Goal: Information Seeking & Learning: Learn about a topic

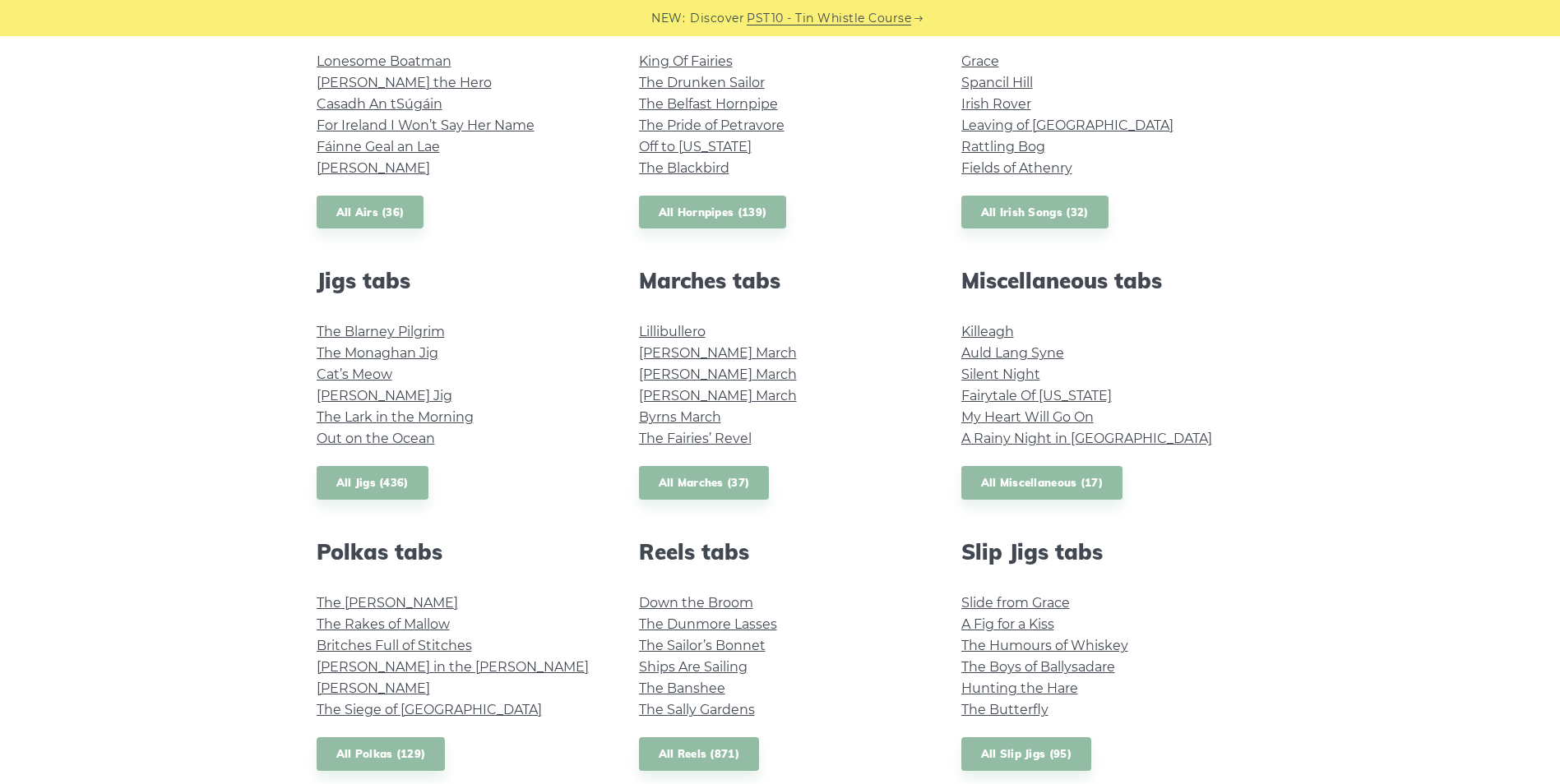
scroll to position [740, 0]
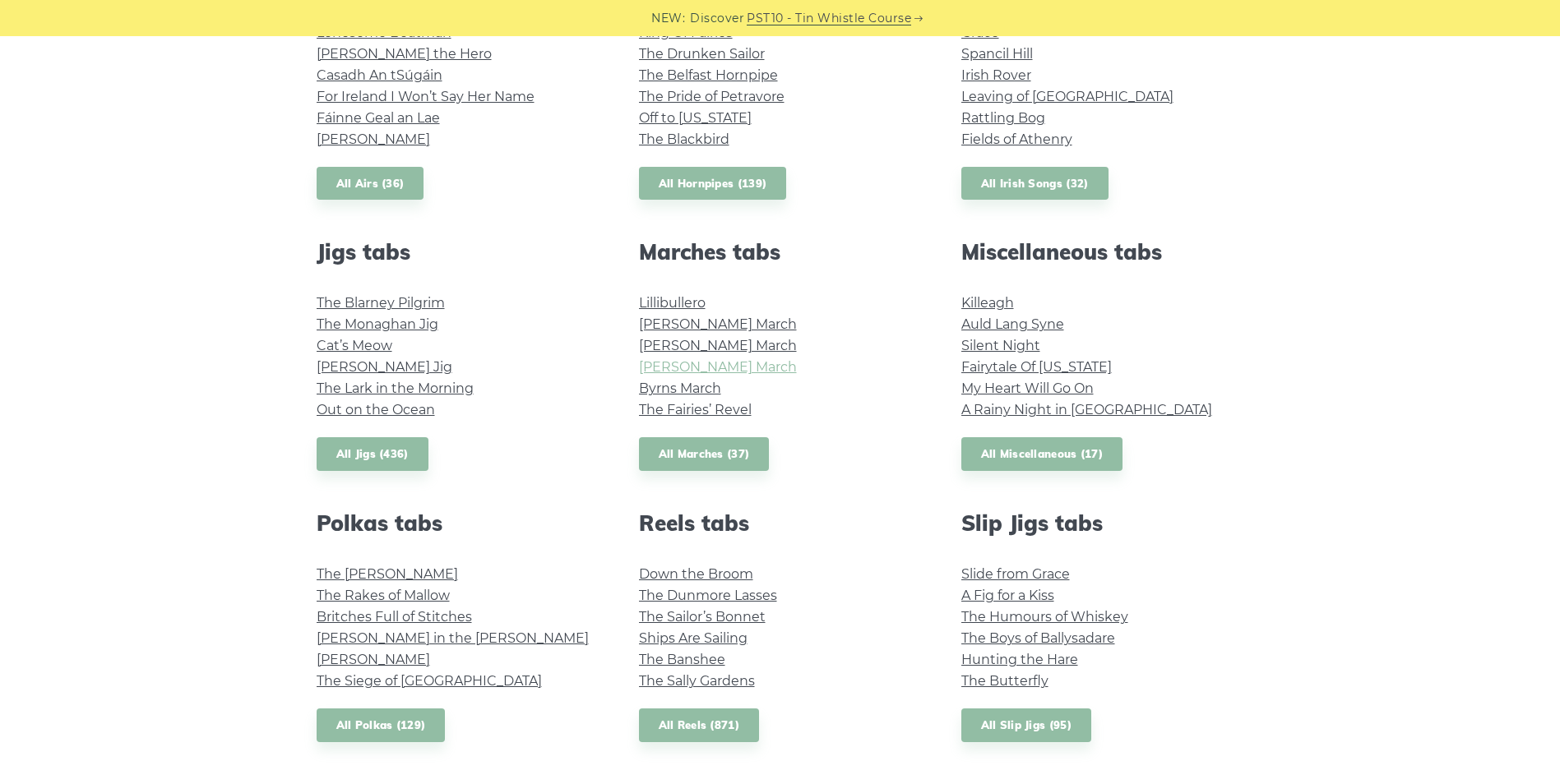
click at [701, 368] on link "[PERSON_NAME] March" at bounding box center [717, 367] width 158 height 16
click at [727, 447] on link "All Marches (37)" at bounding box center [704, 455] width 131 height 34
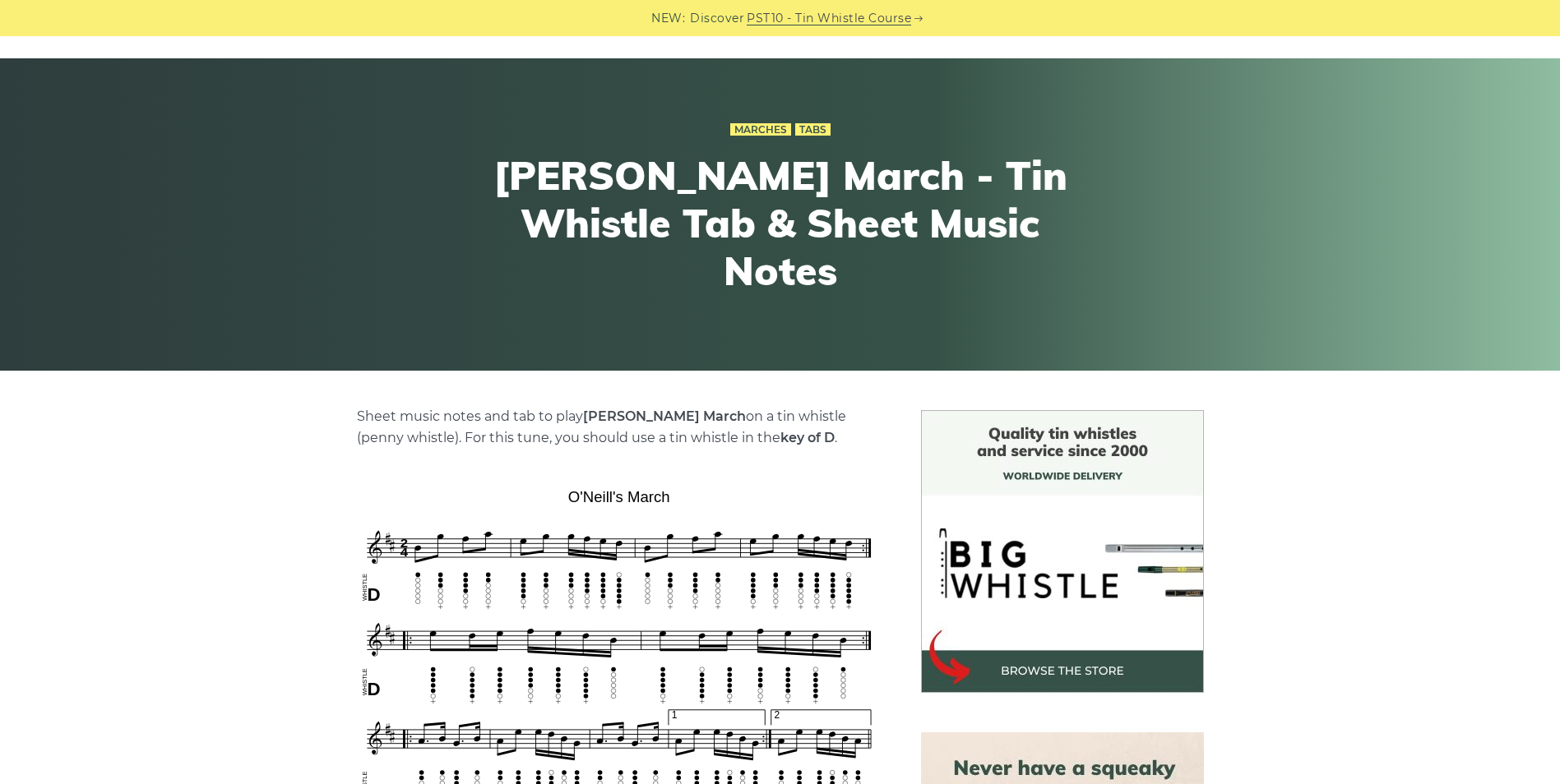
scroll to position [164, 0]
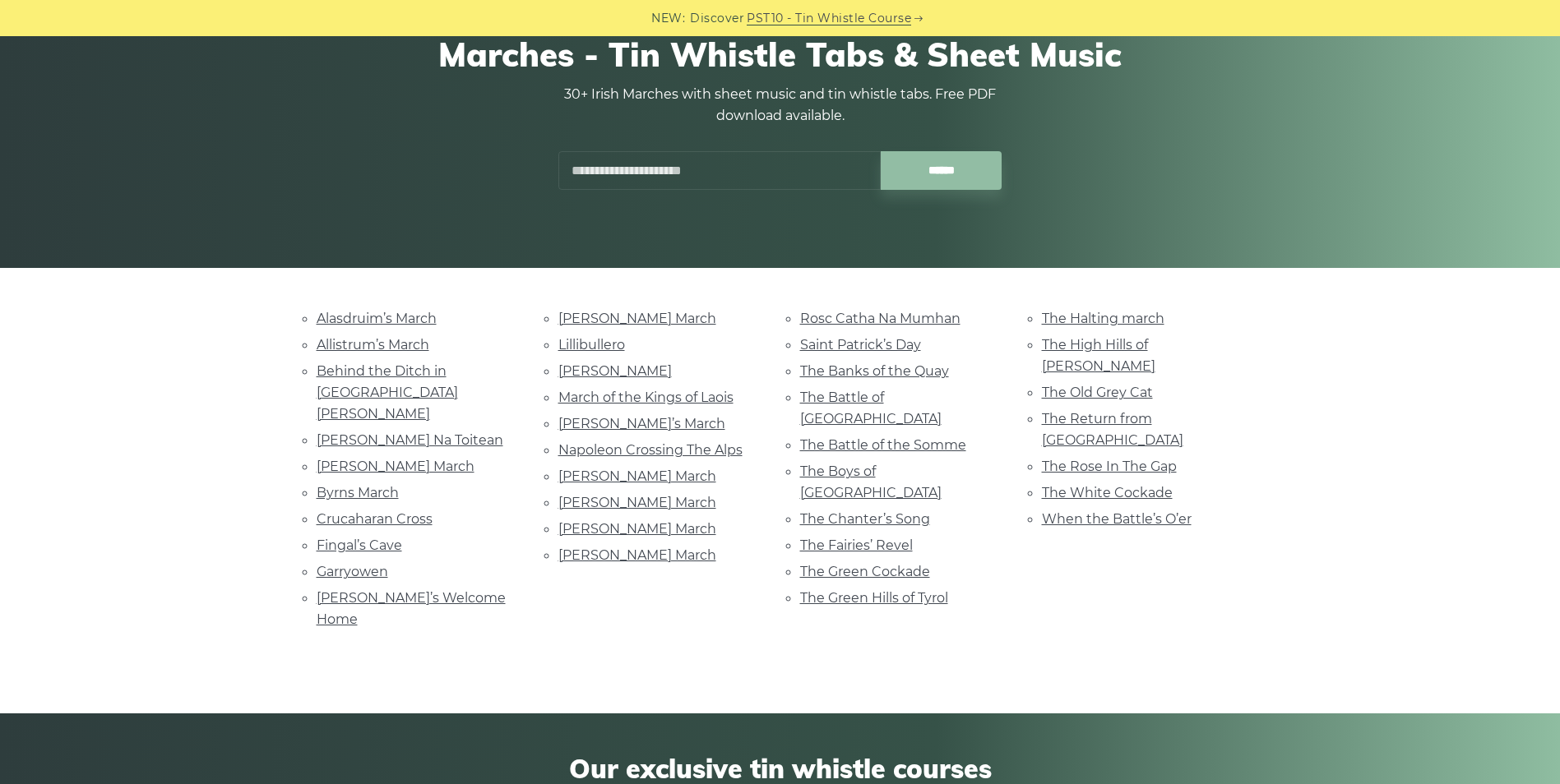
scroll to position [164, 0]
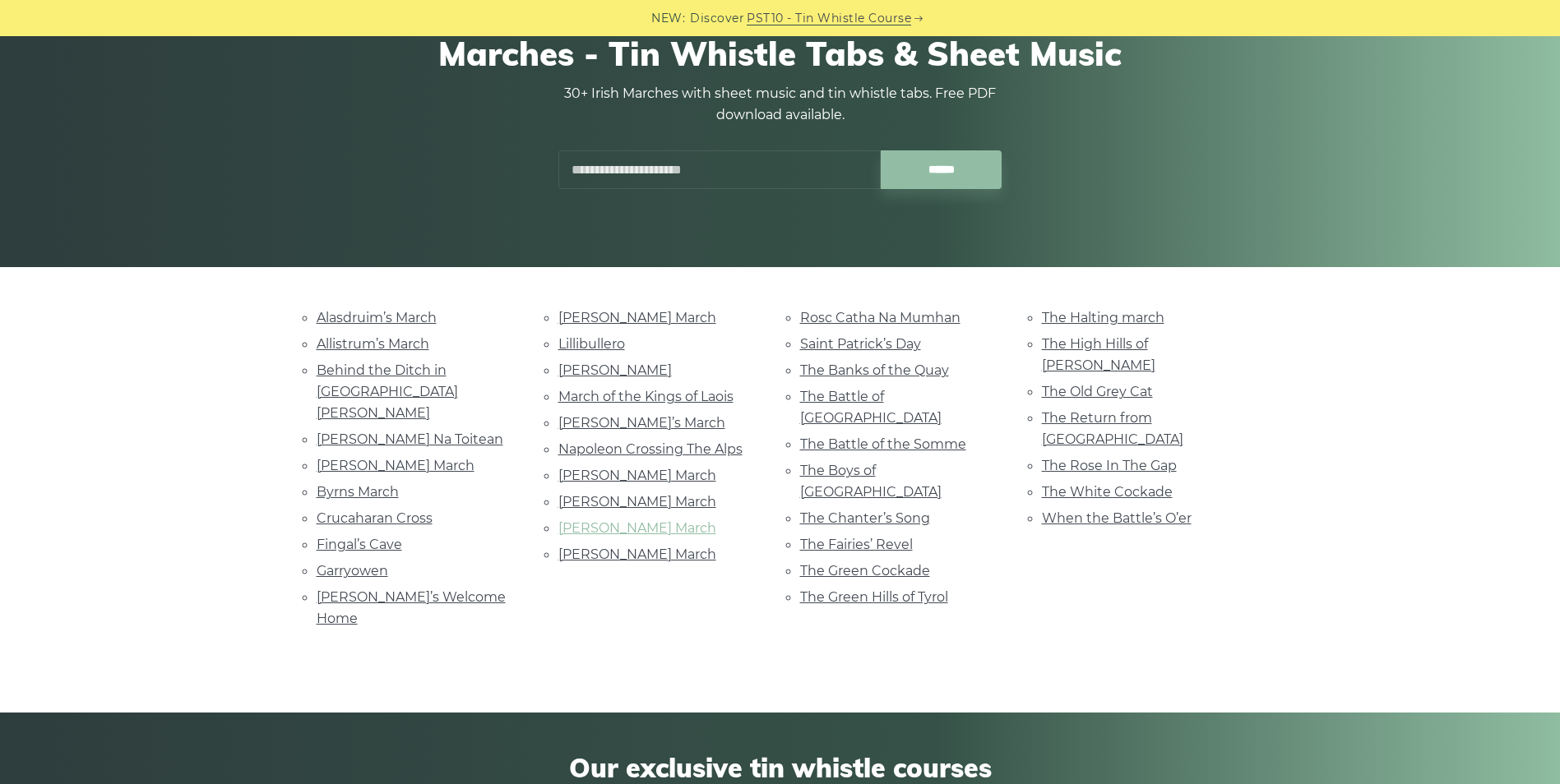
click at [627, 523] on link "[PERSON_NAME] March" at bounding box center [637, 528] width 158 height 16
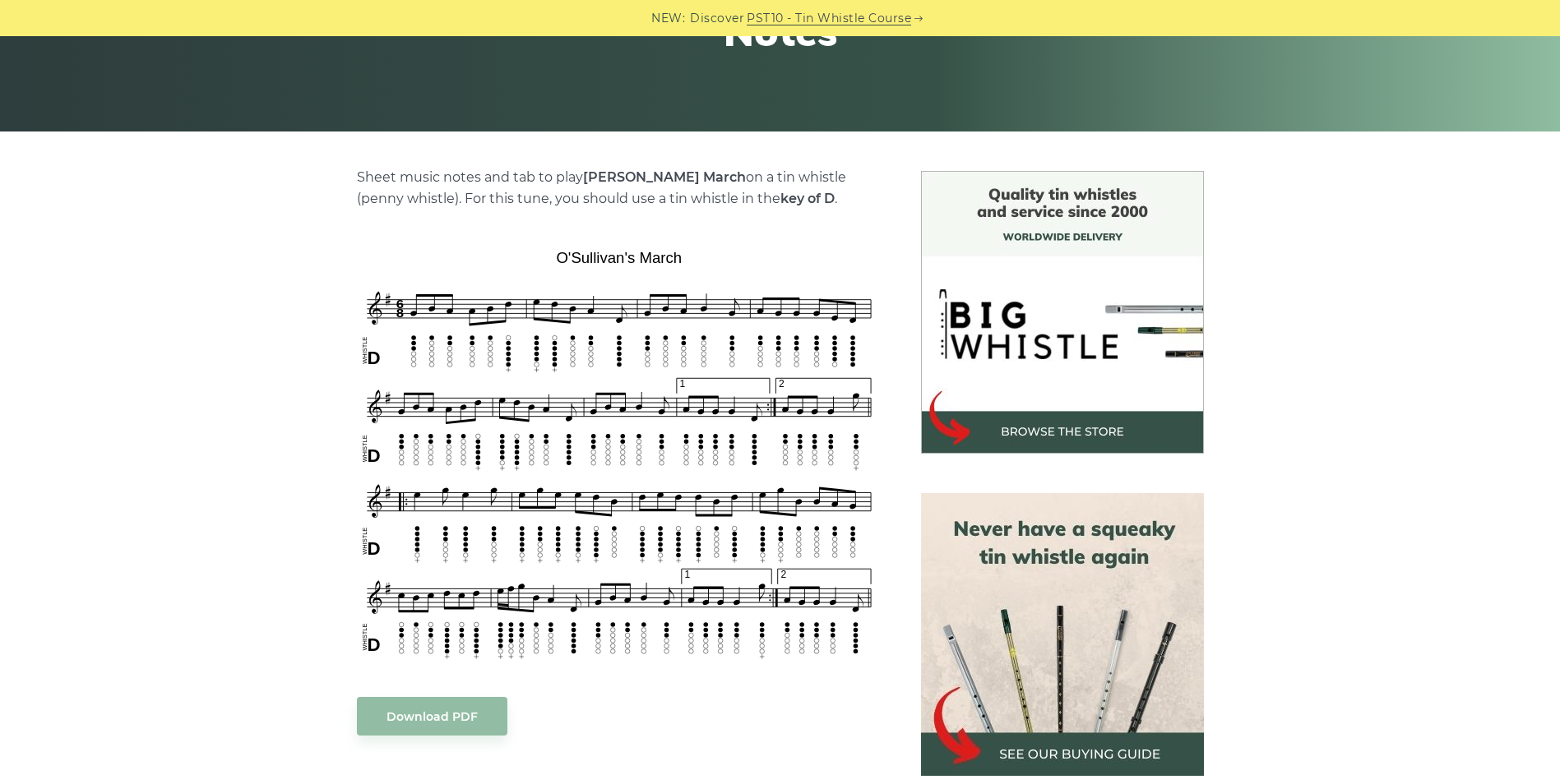
scroll to position [329, 0]
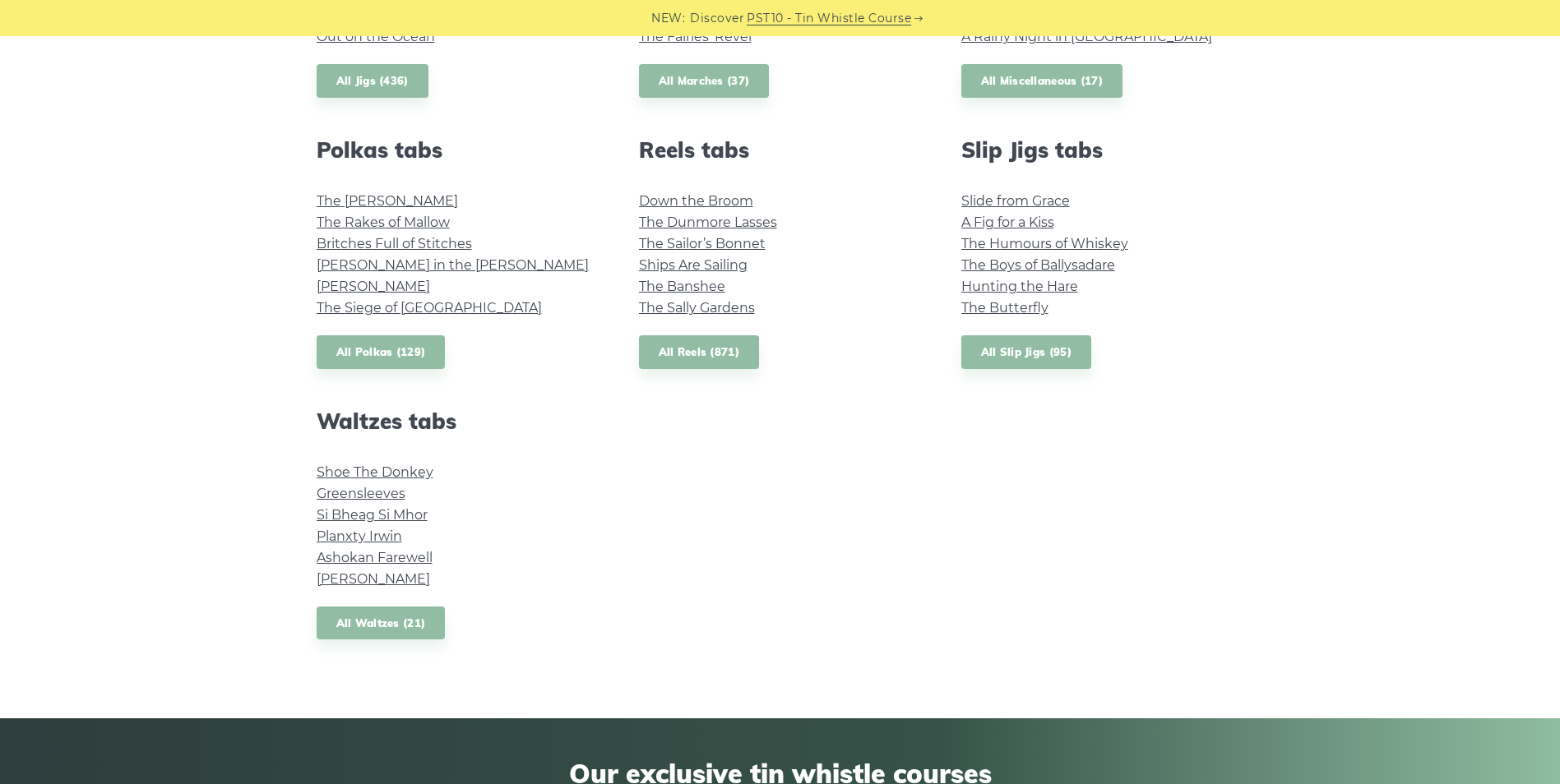
scroll to position [1151, 0]
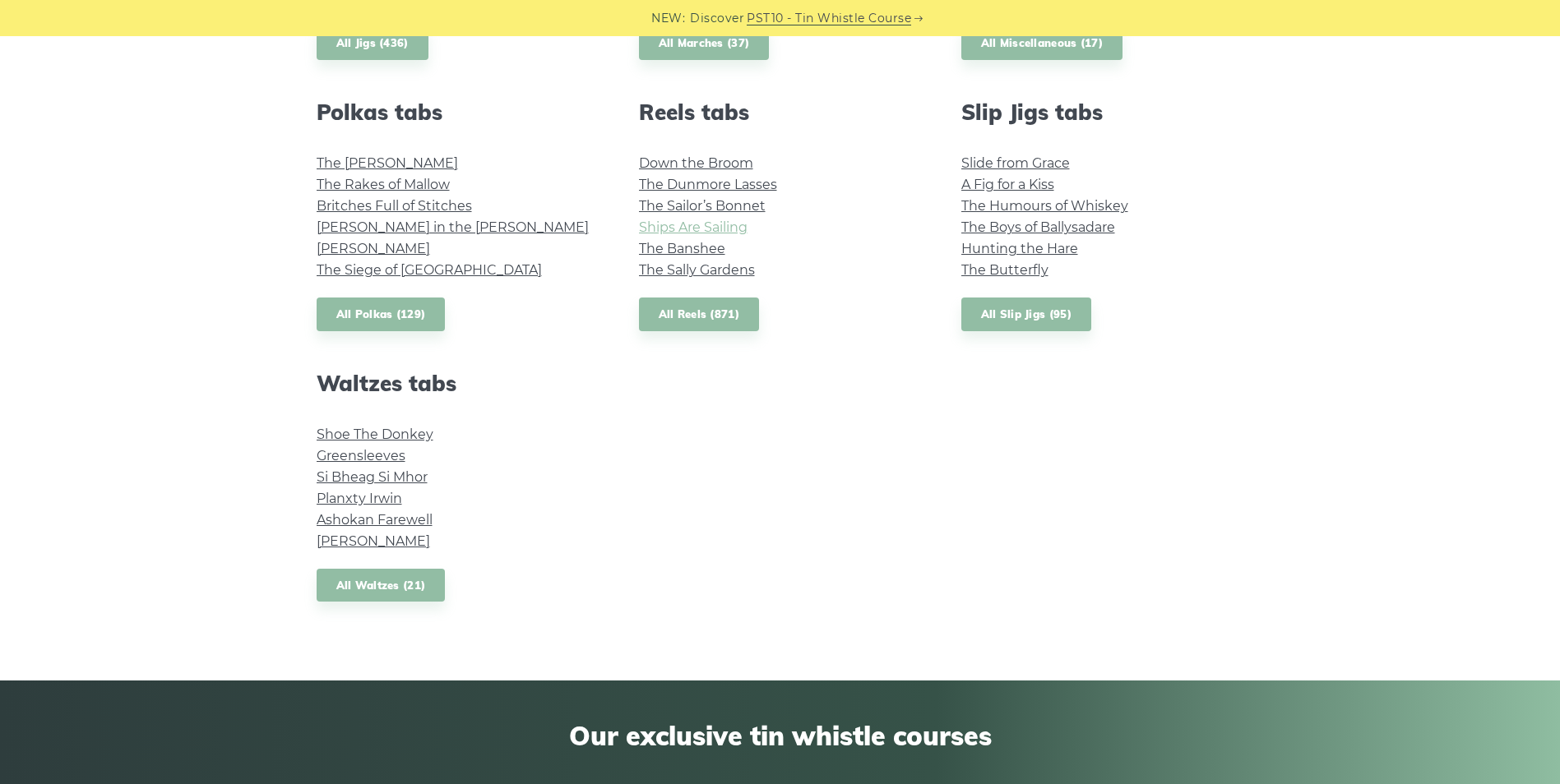
click at [727, 230] on link "Ships Are Sailing" at bounding box center [693, 227] width 109 height 16
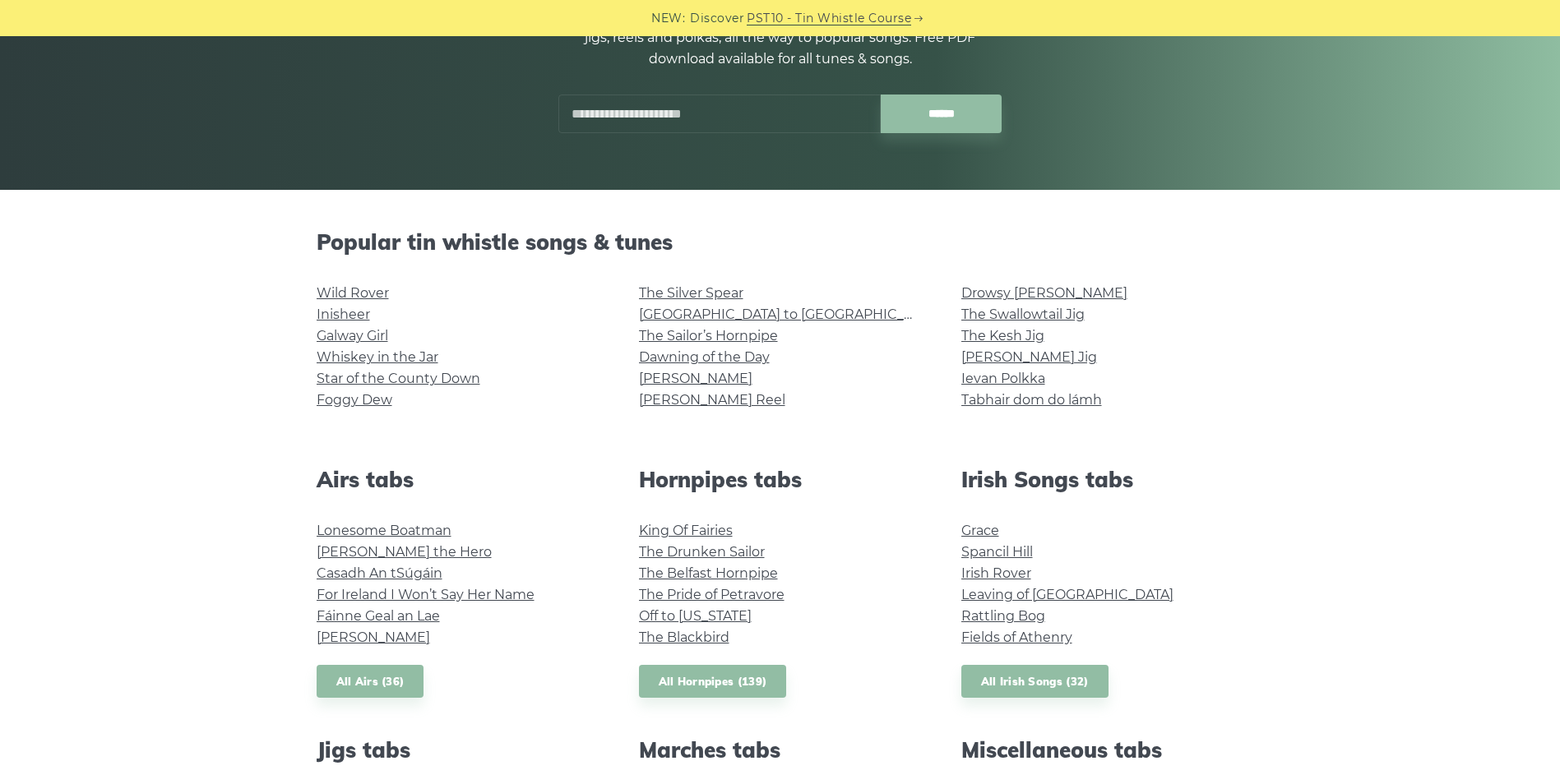
scroll to position [0, 0]
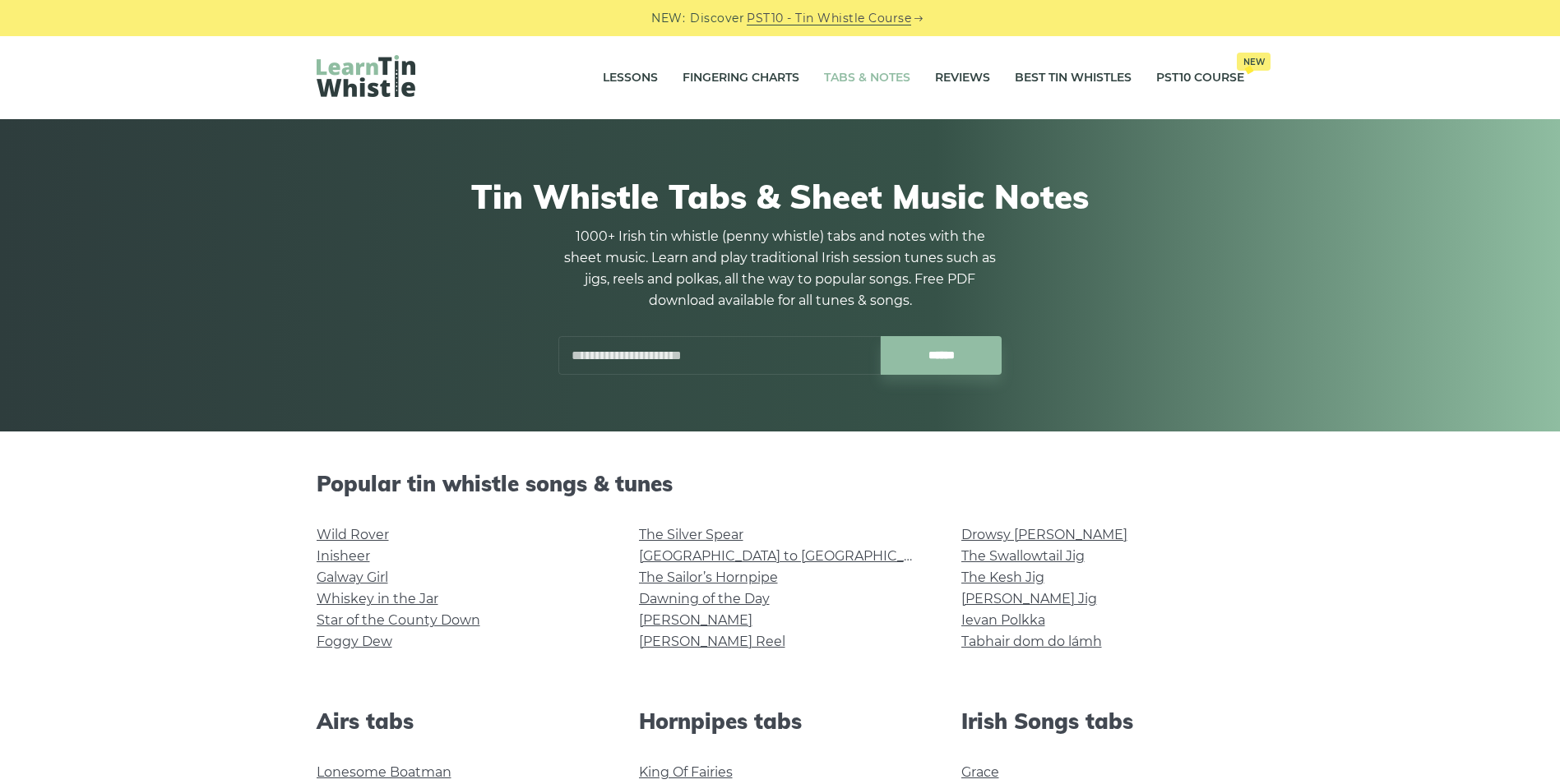
click at [598, 365] on input "text" at bounding box center [720, 355] width 323 height 39
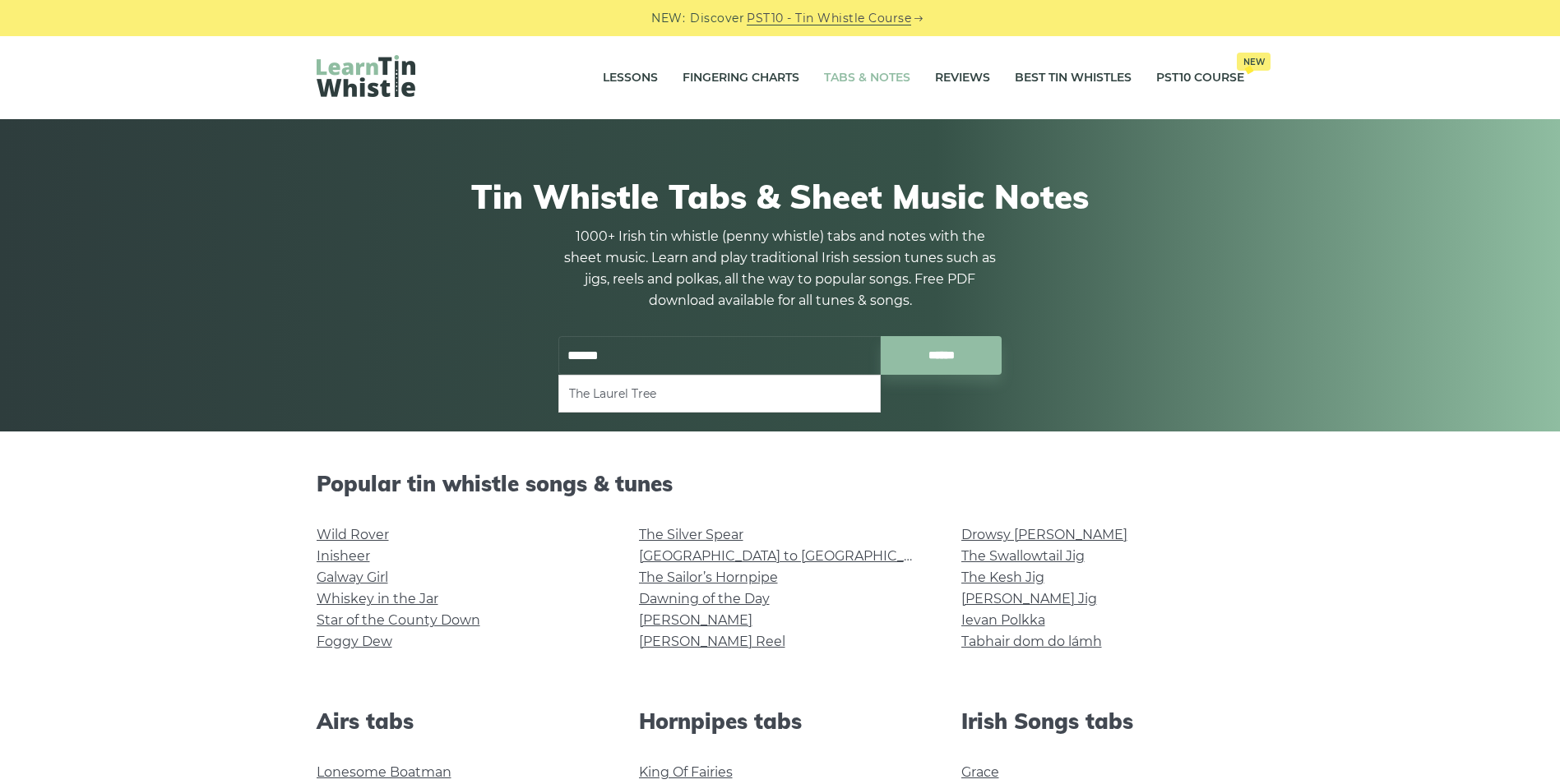
click at [629, 400] on li "The Laurel Tree" at bounding box center [719, 393] width 301 height 20
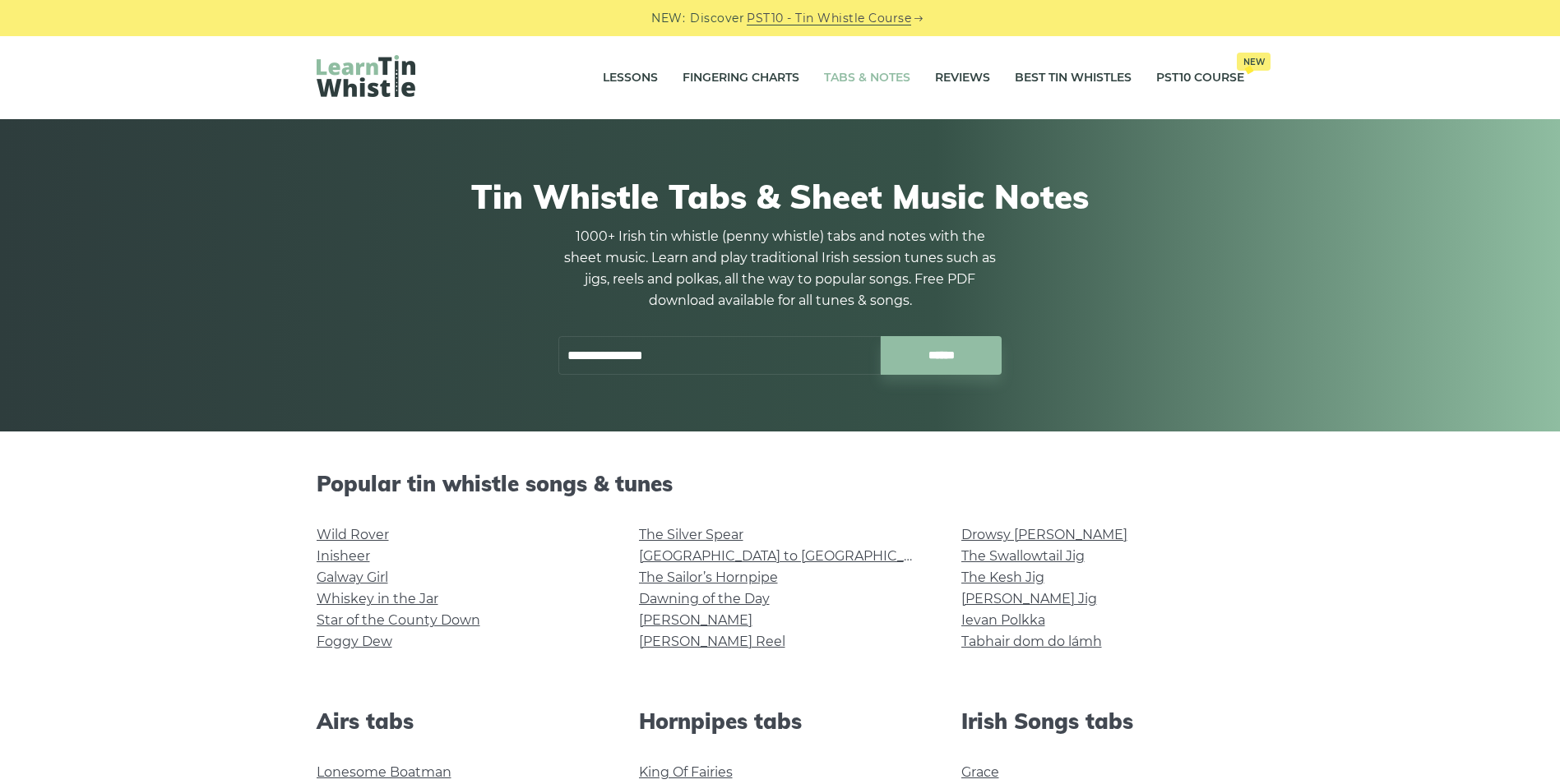
click at [606, 354] on input "**********" at bounding box center [720, 355] width 323 height 39
click at [718, 359] on input "**********" at bounding box center [720, 355] width 323 height 39
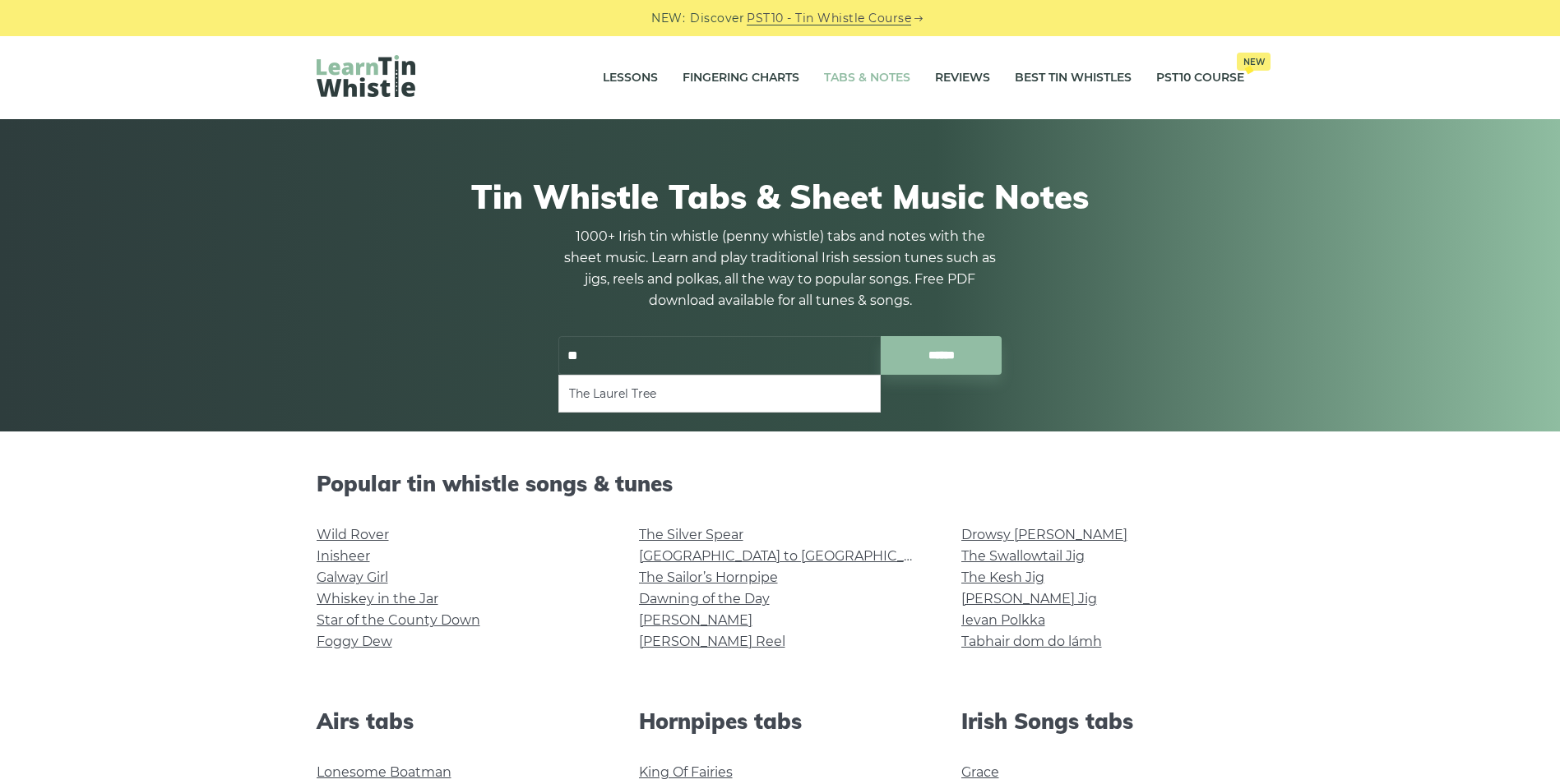
type input "*"
click at [655, 388] on li "The Coleraine Jig" at bounding box center [719, 393] width 301 height 20
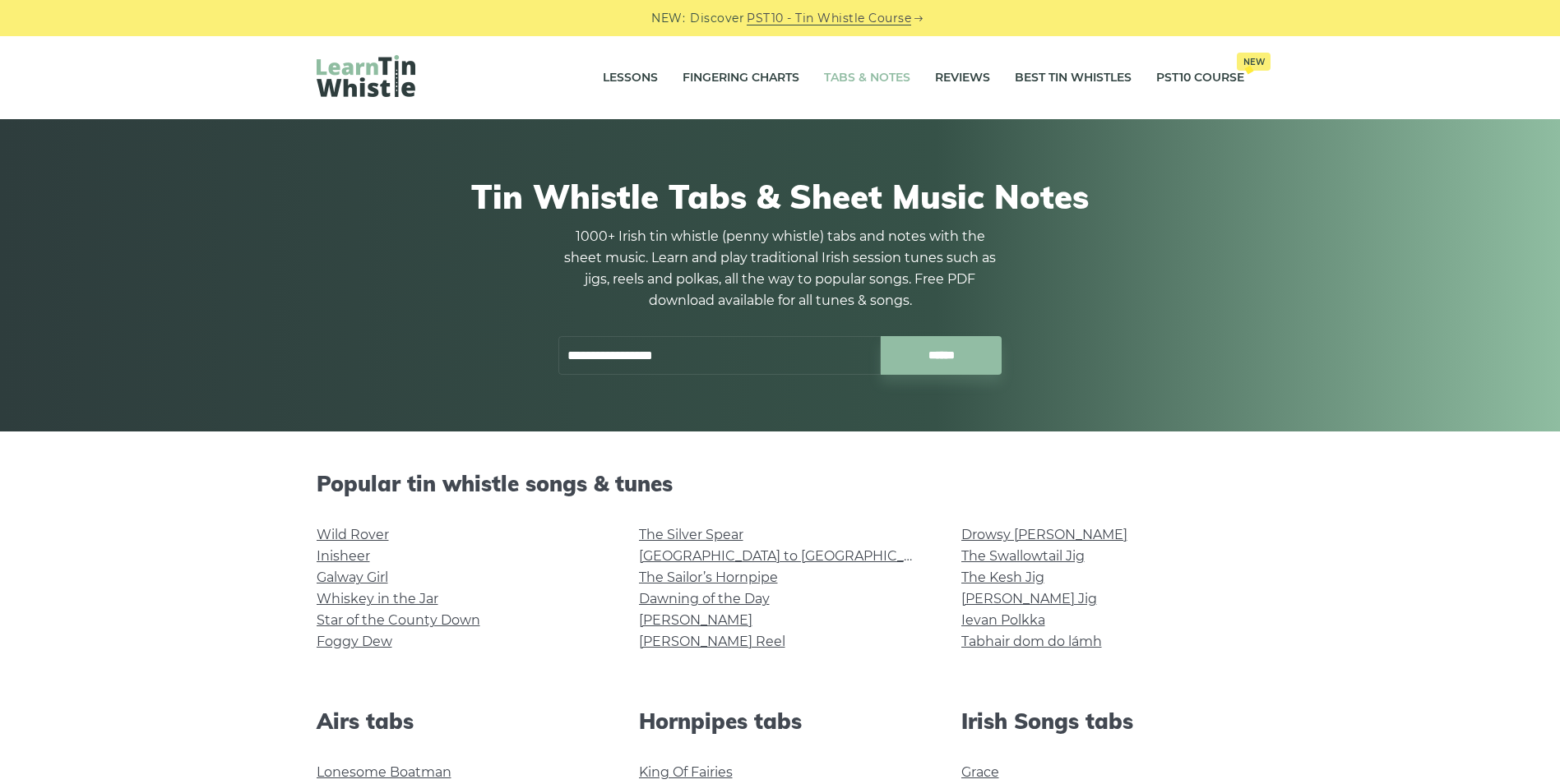
click at [702, 343] on input "**********" at bounding box center [720, 355] width 323 height 39
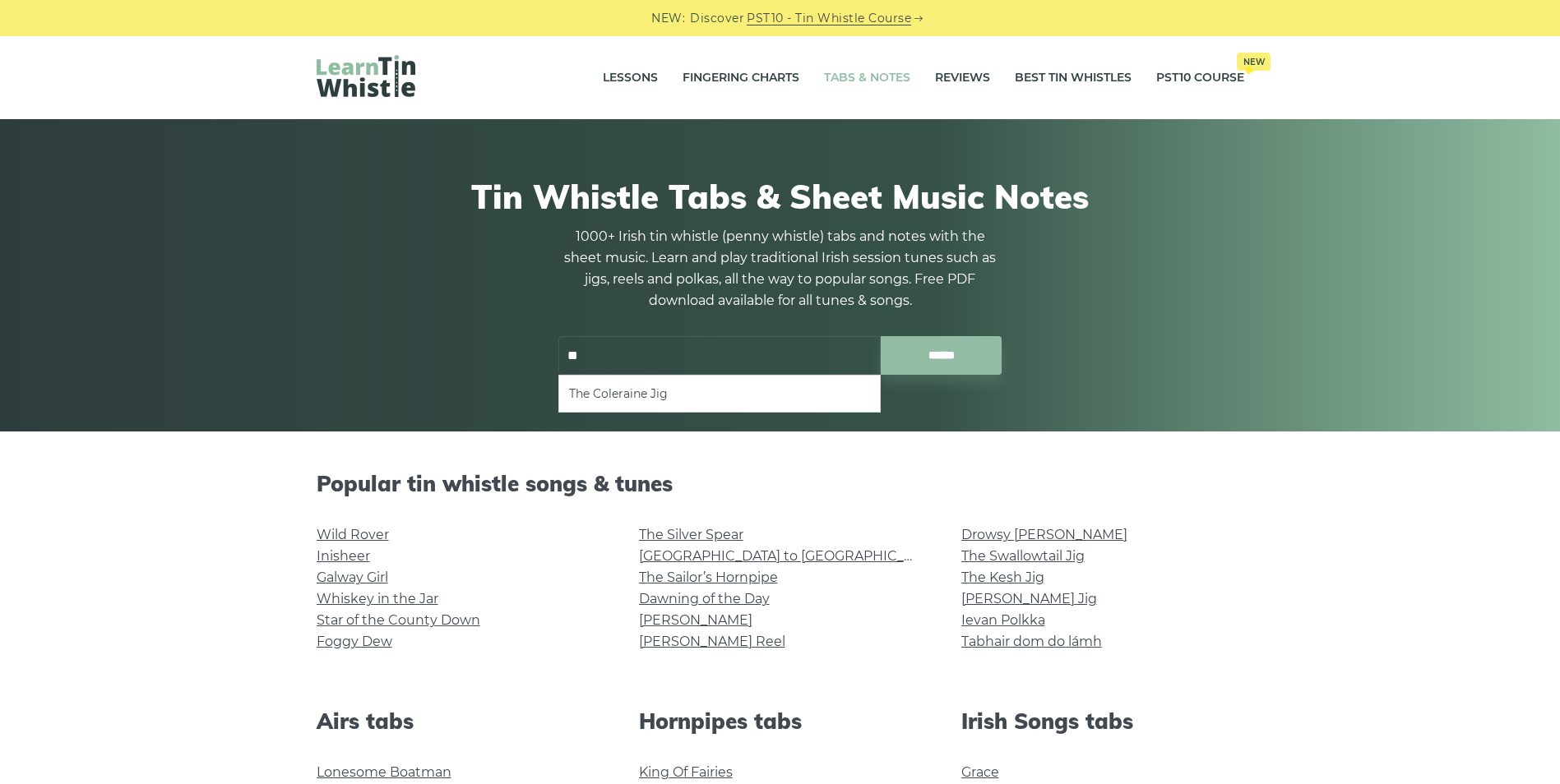
type input "*"
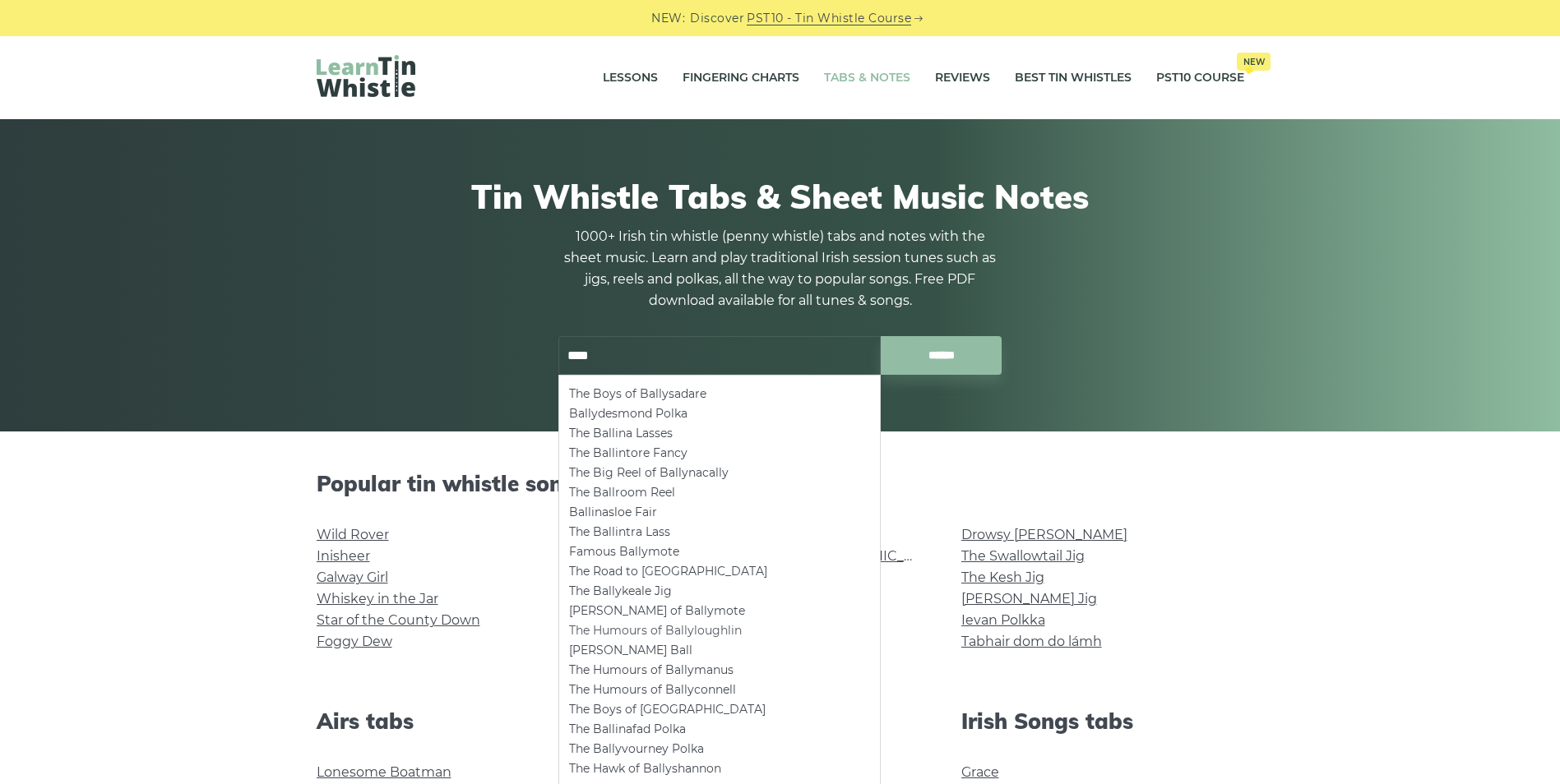
scroll to position [82, 0]
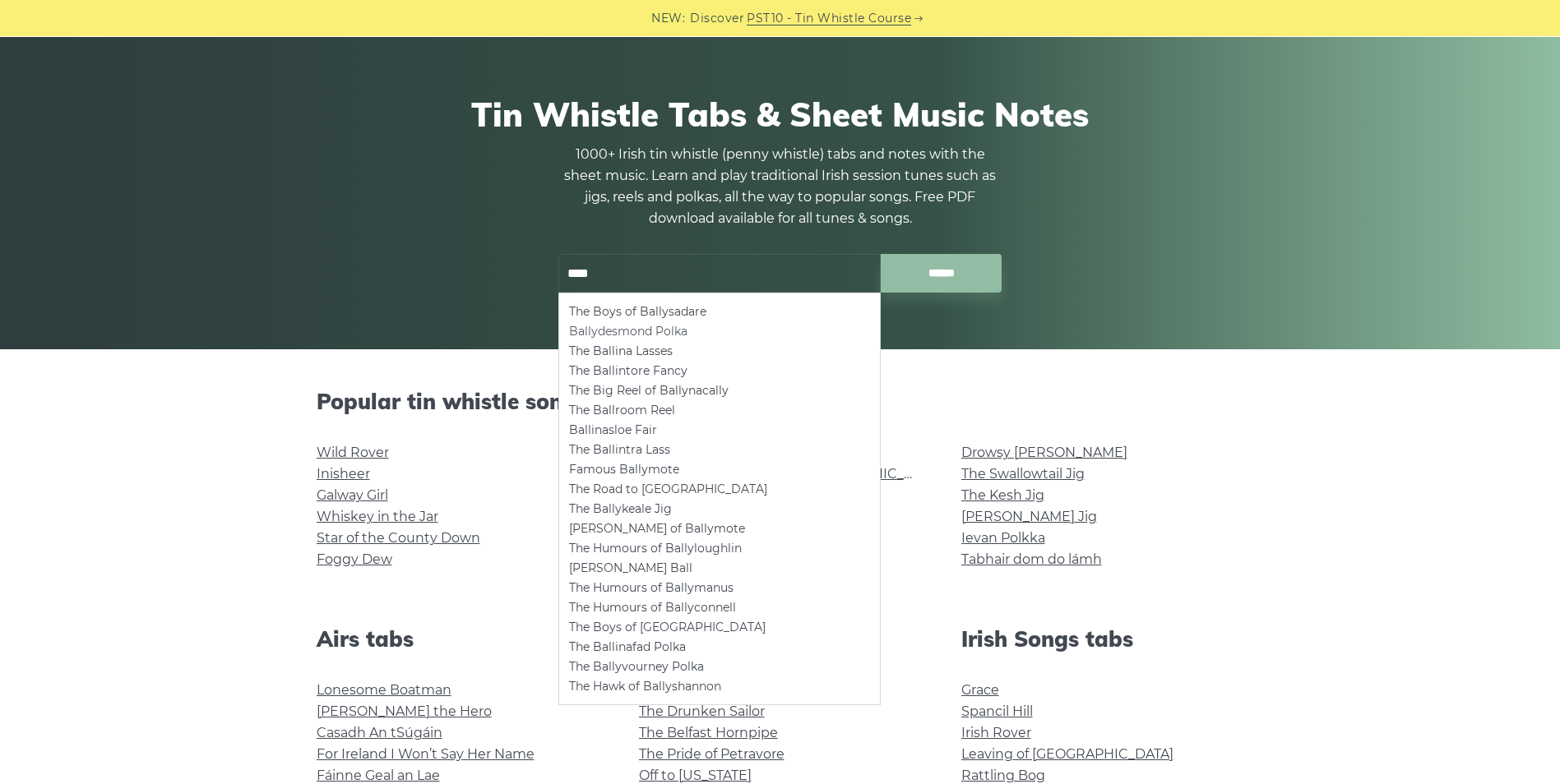
click at [605, 330] on li "Ballydesmond Polka" at bounding box center [719, 331] width 301 height 20
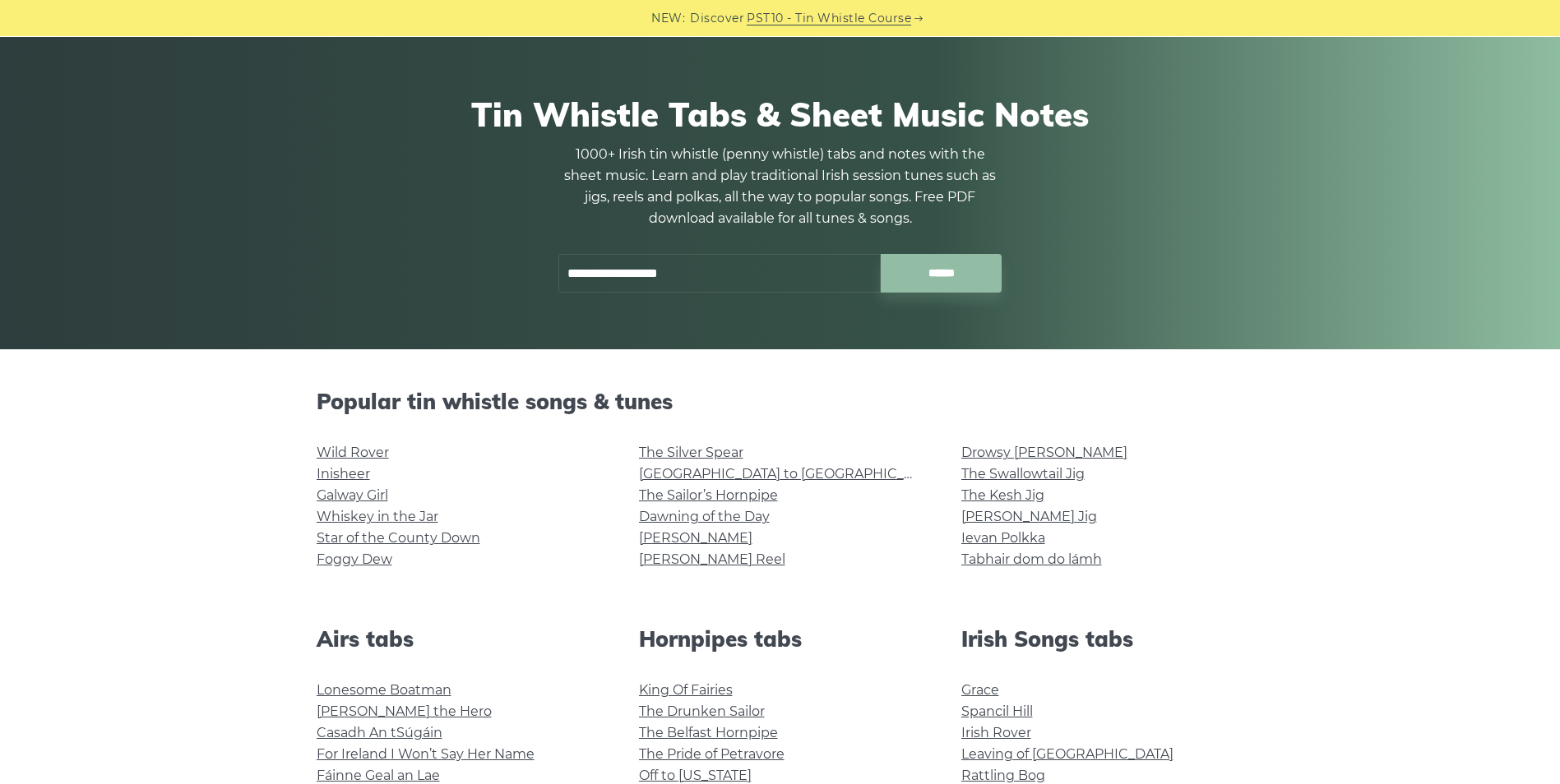
type input "**********"
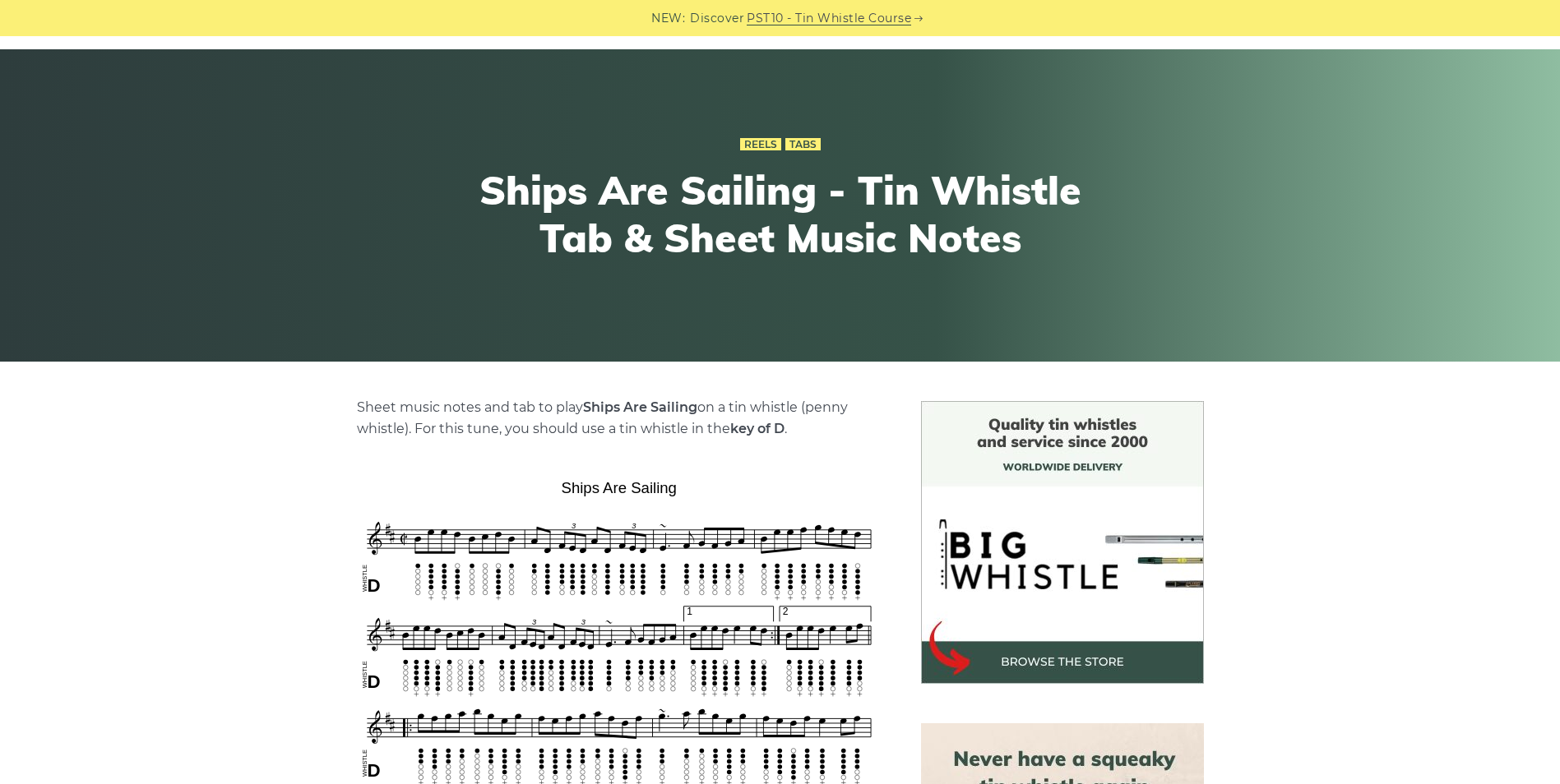
scroll to position [164, 0]
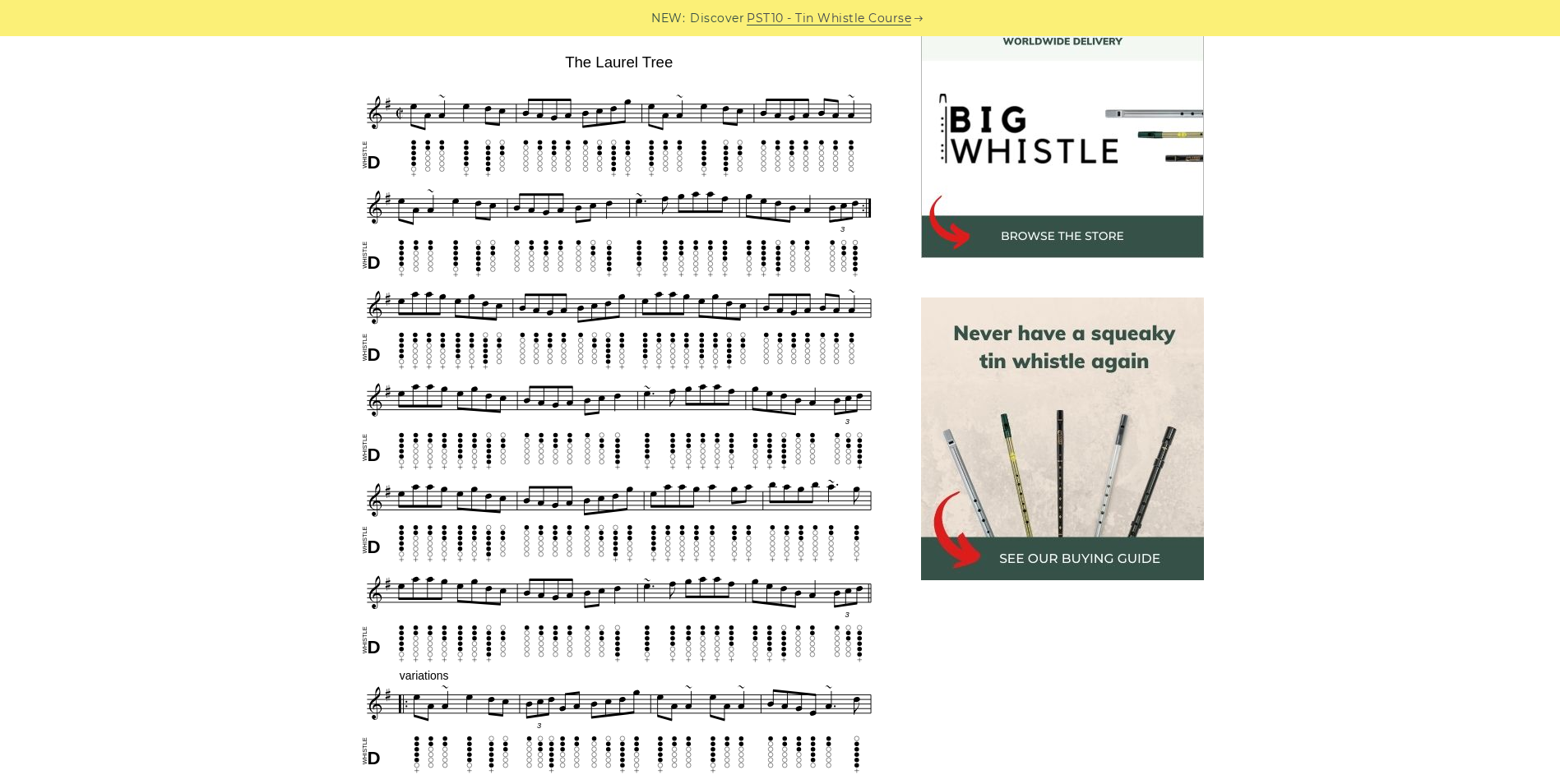
scroll to position [493, 0]
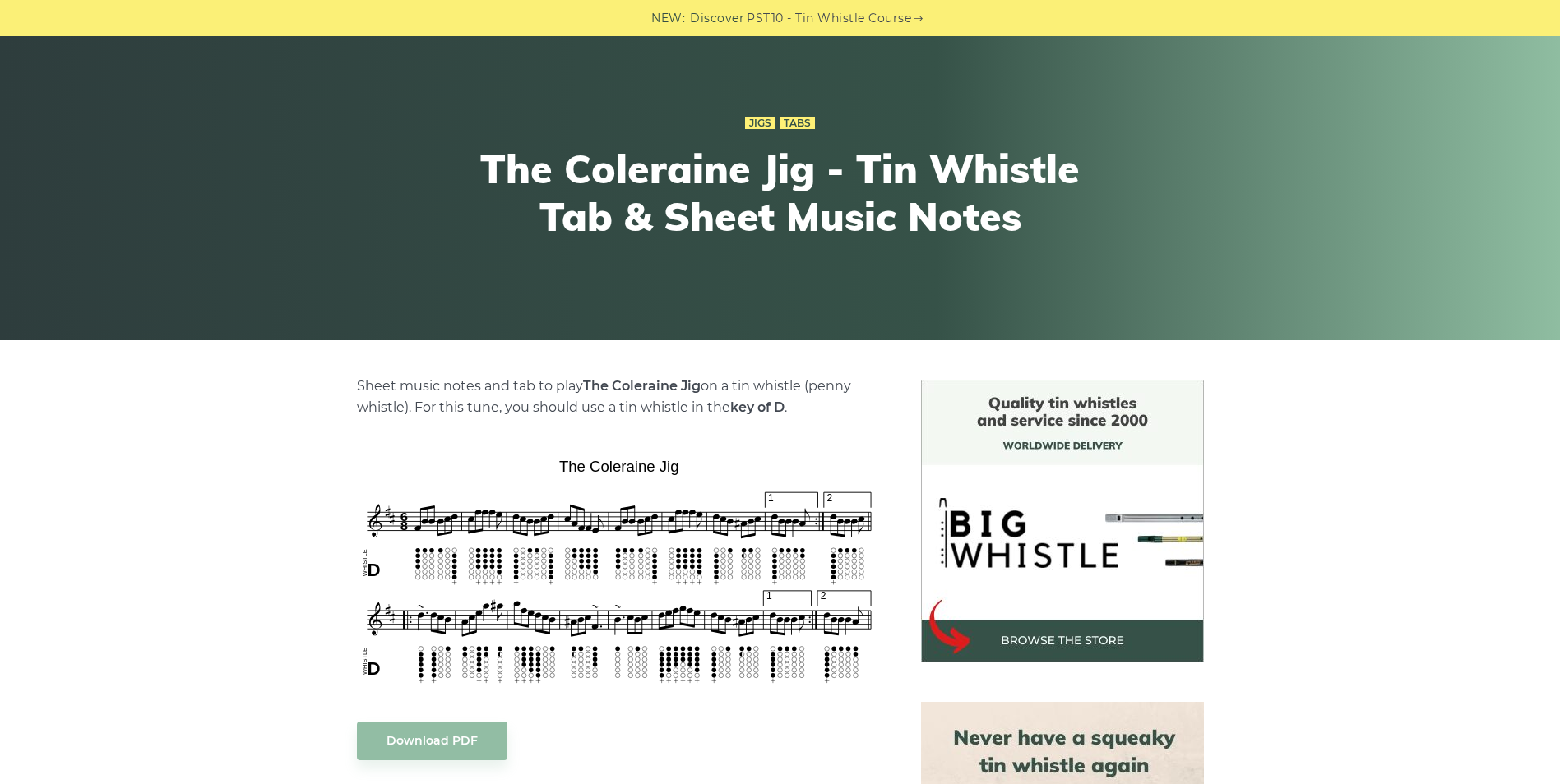
scroll to position [164, 0]
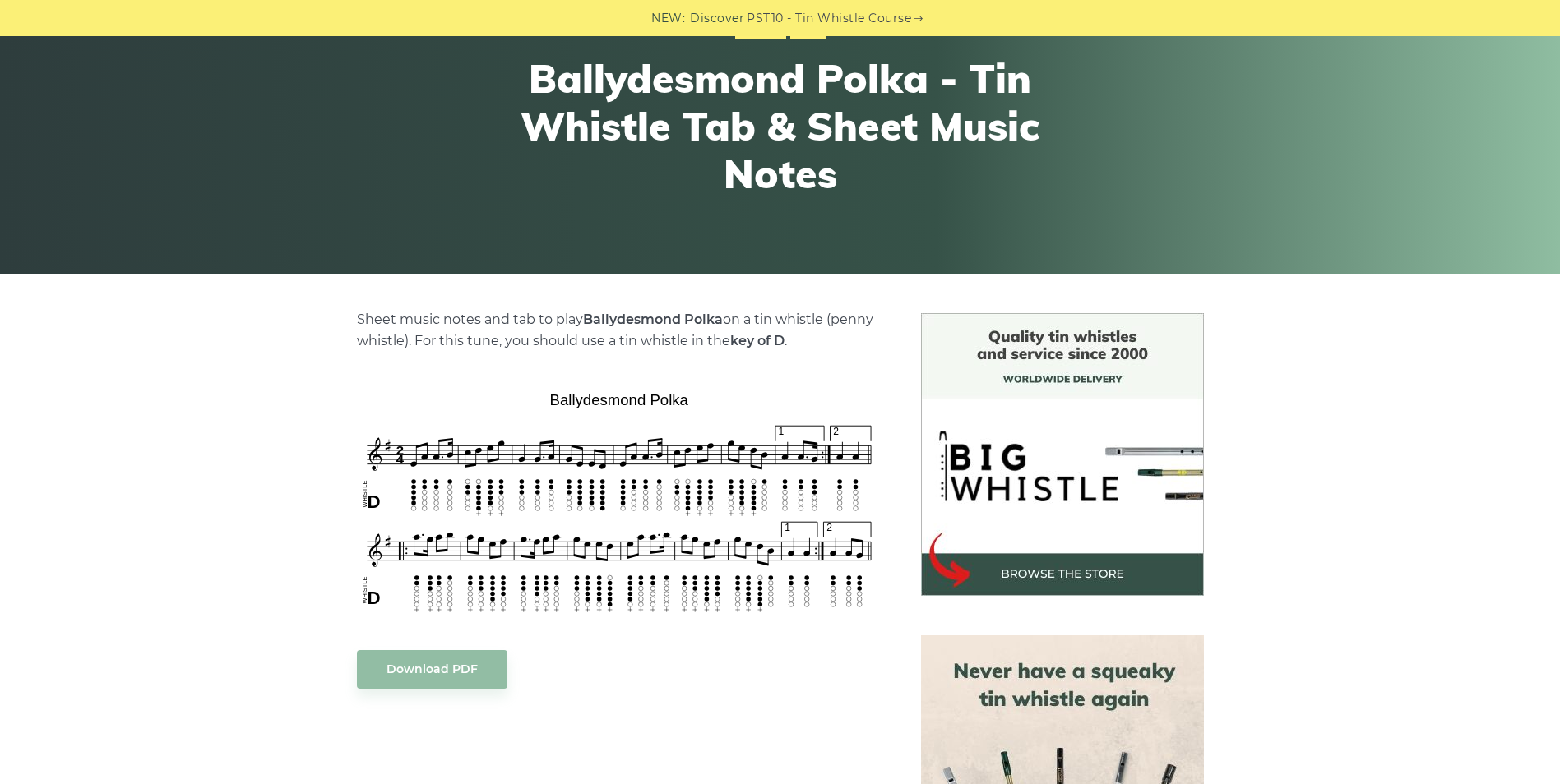
scroll to position [164, 0]
